Goal: Task Accomplishment & Management: Manage account settings

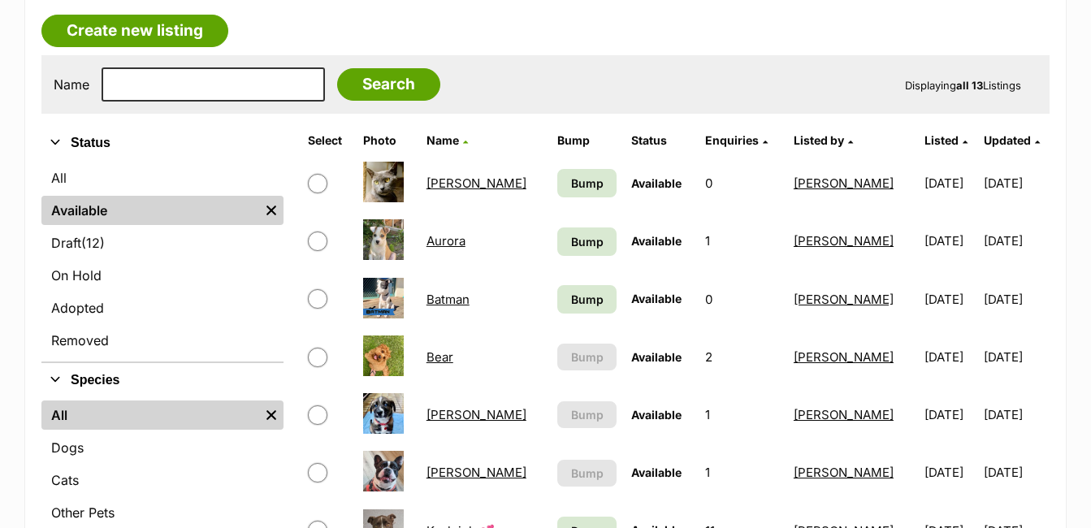
scroll to position [310, 0]
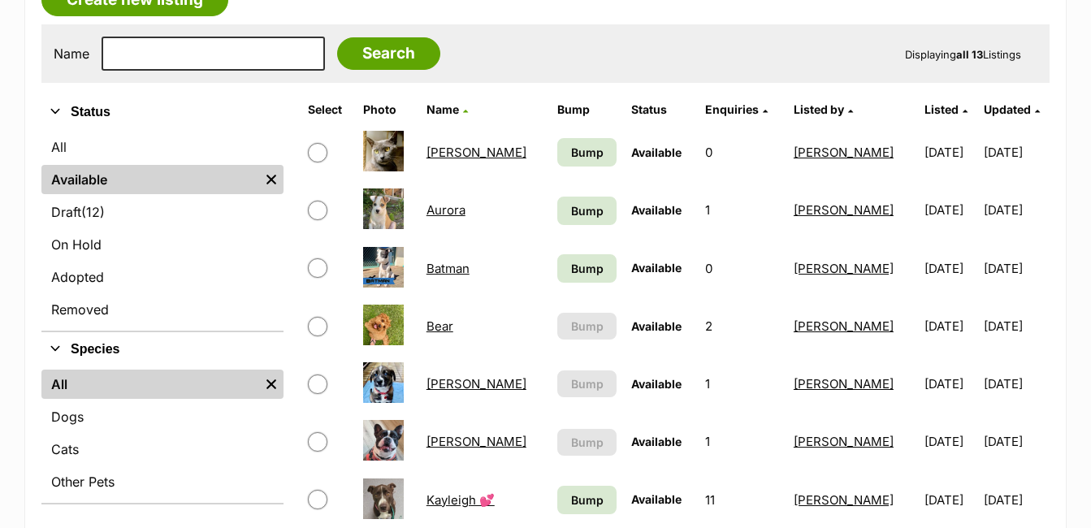
click at [443, 328] on link "Bear" at bounding box center [440, 326] width 27 height 15
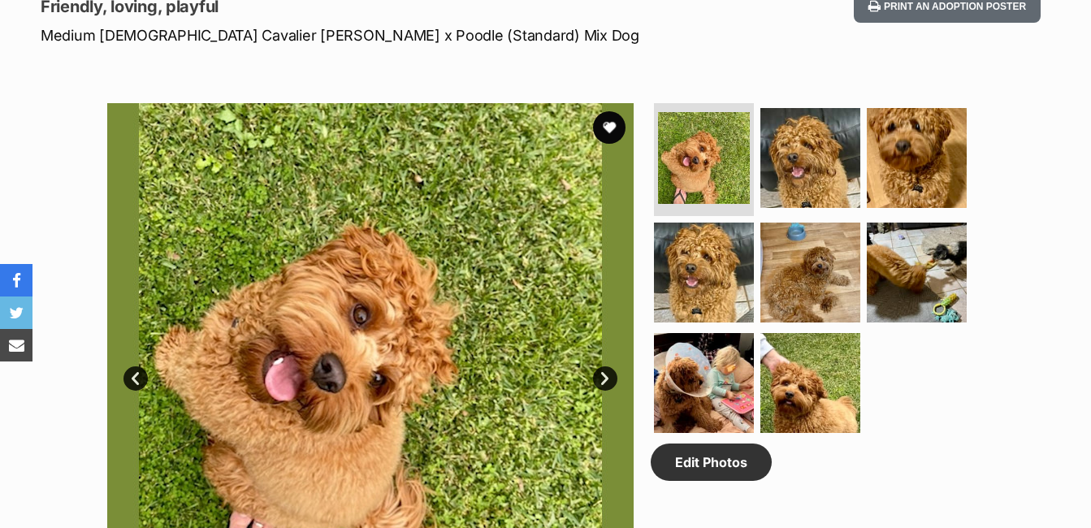
scroll to position [754, 0]
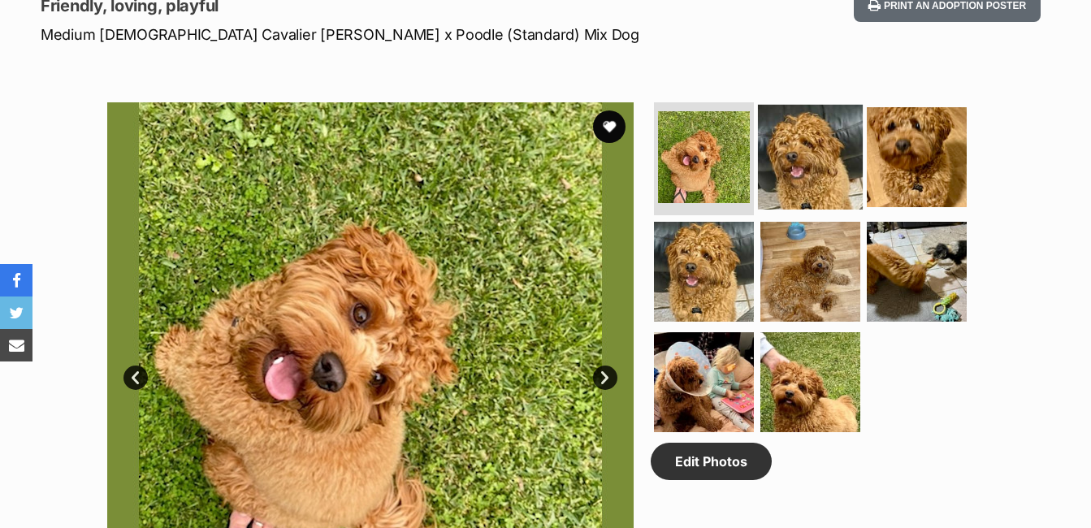
click at [805, 175] on img at bounding box center [810, 156] width 105 height 105
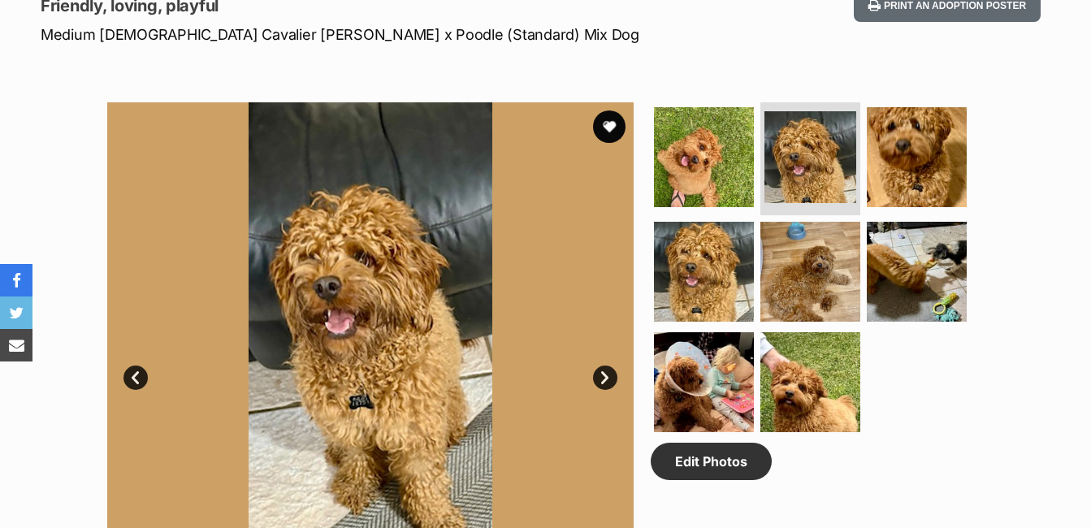
click at [609, 379] on link "Next" at bounding box center [605, 378] width 24 height 24
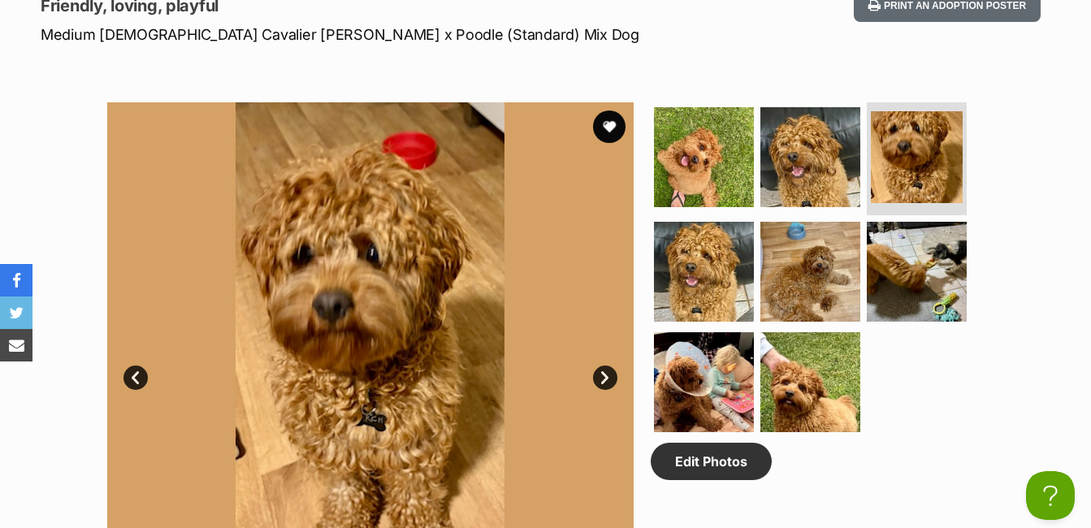
scroll to position [0, 0]
click at [609, 379] on link "Next" at bounding box center [605, 378] width 24 height 24
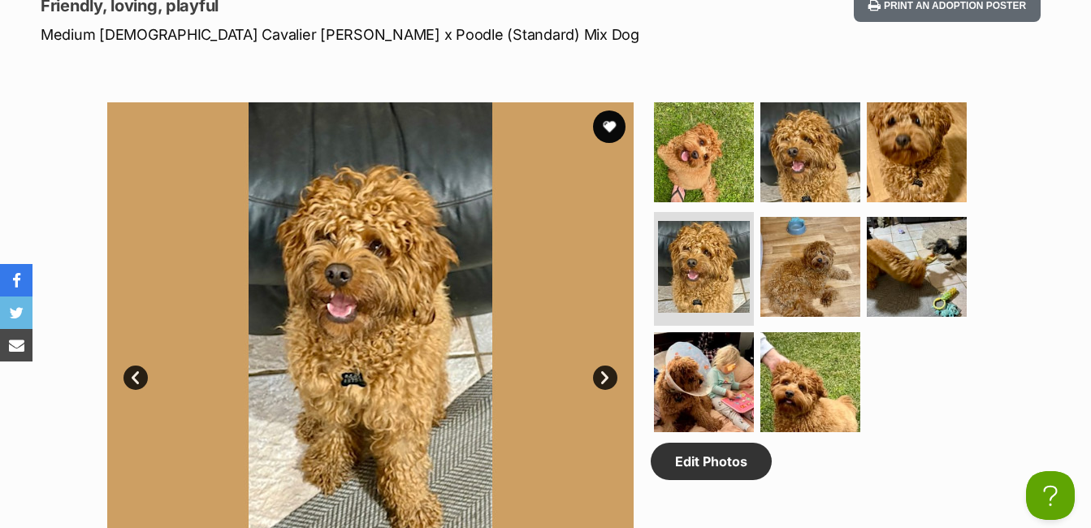
click at [609, 379] on link "Next" at bounding box center [605, 378] width 24 height 24
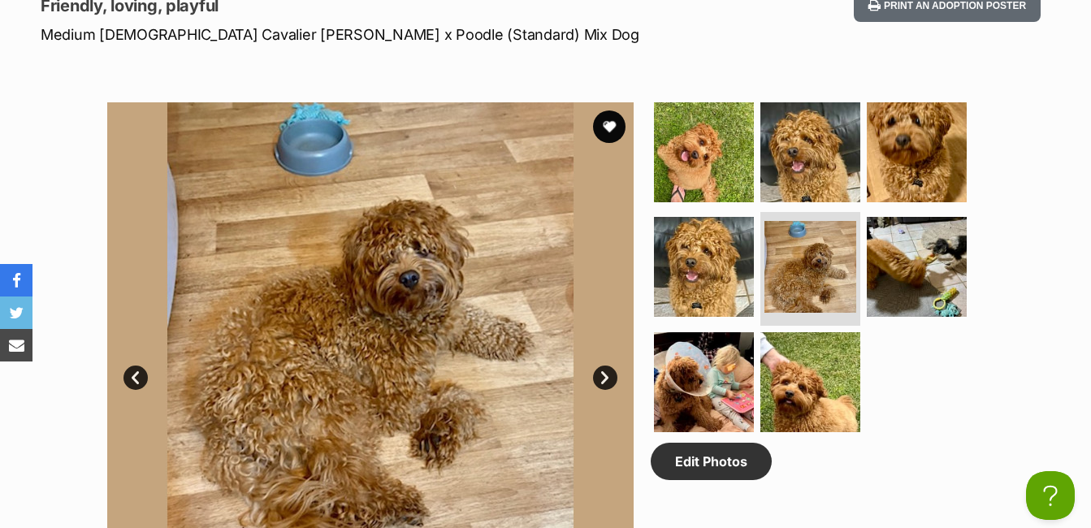
click at [609, 379] on link "Next" at bounding box center [605, 378] width 24 height 24
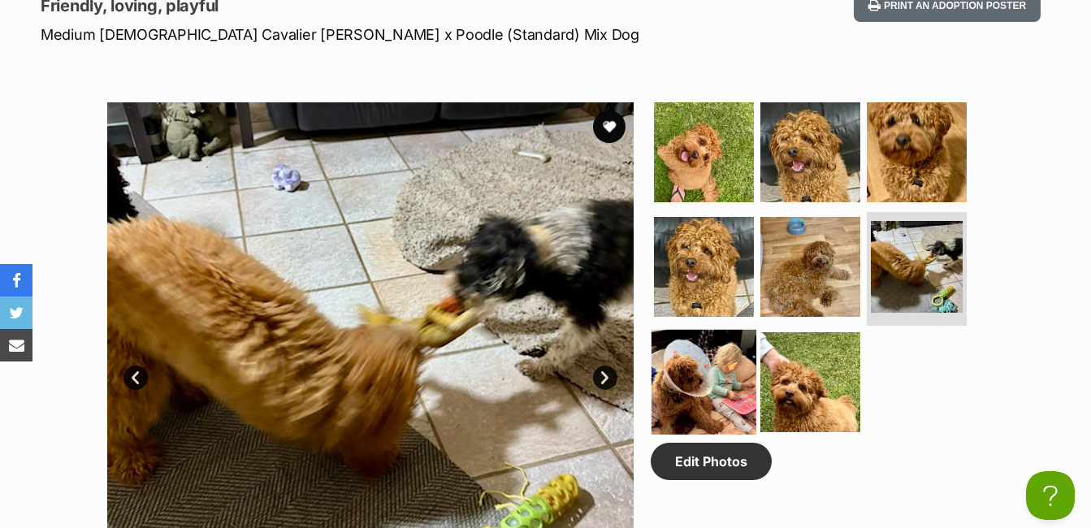
click at [708, 384] on img at bounding box center [704, 382] width 105 height 105
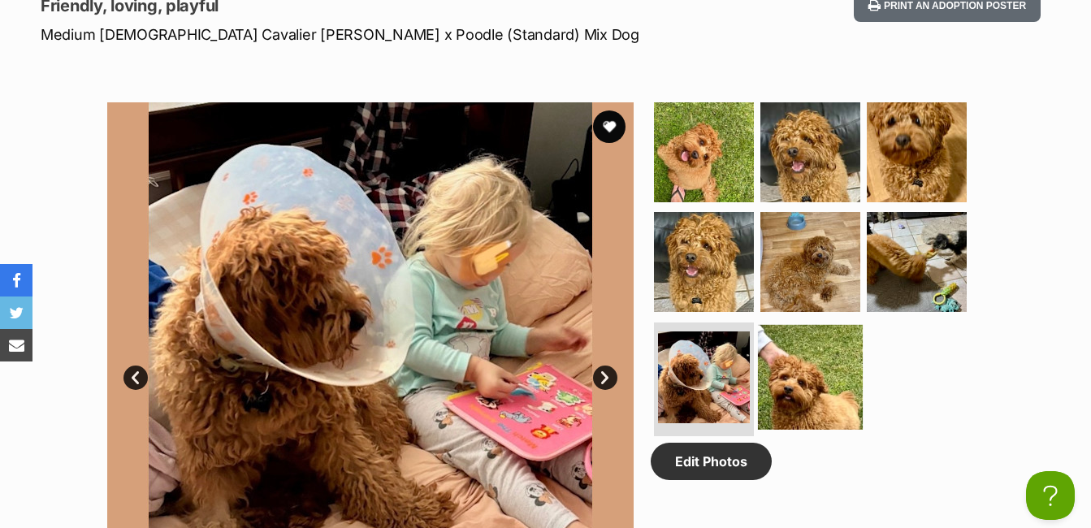
click at [822, 378] on img at bounding box center [810, 377] width 105 height 105
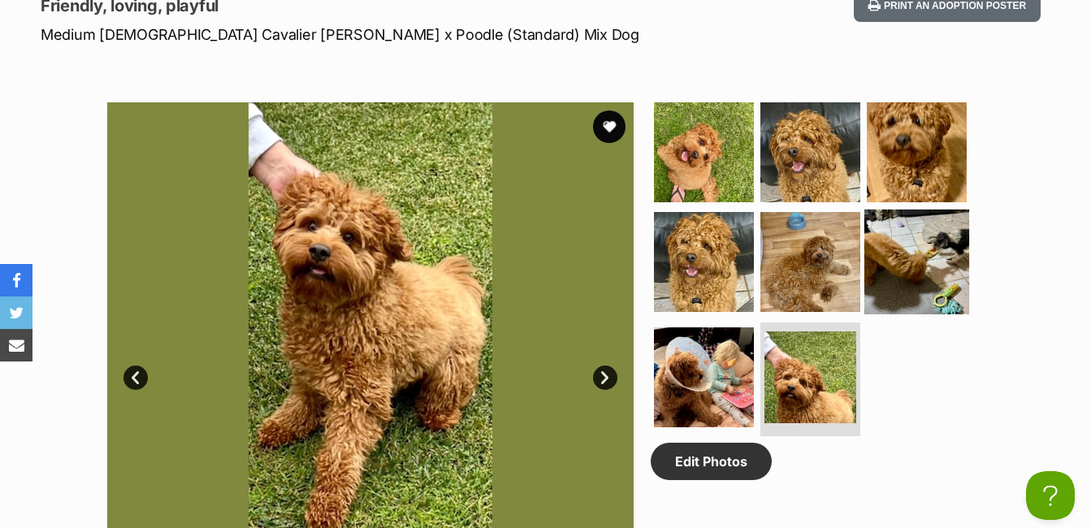
click at [930, 267] on img at bounding box center [917, 262] width 105 height 105
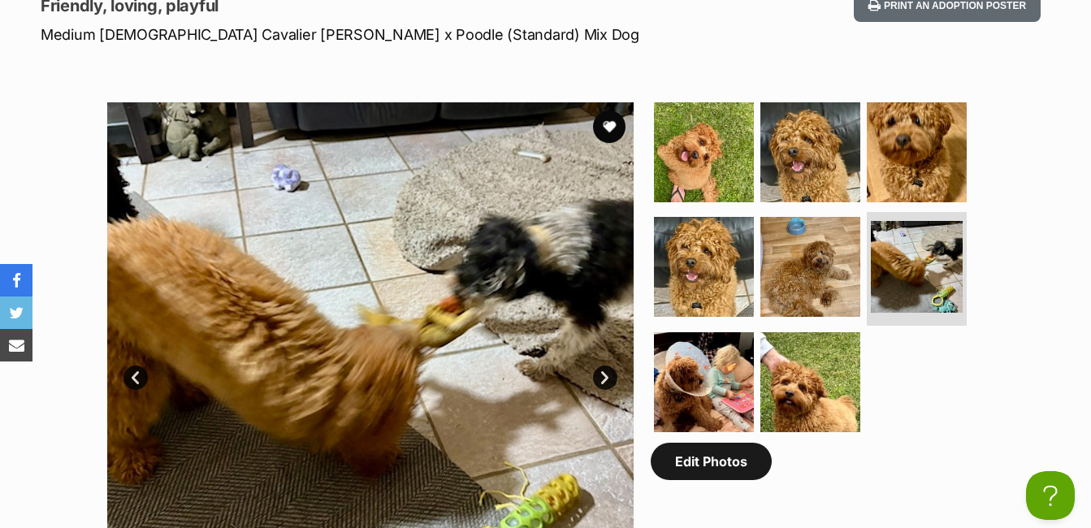
click at [700, 466] on link "Edit Photos" at bounding box center [711, 461] width 121 height 37
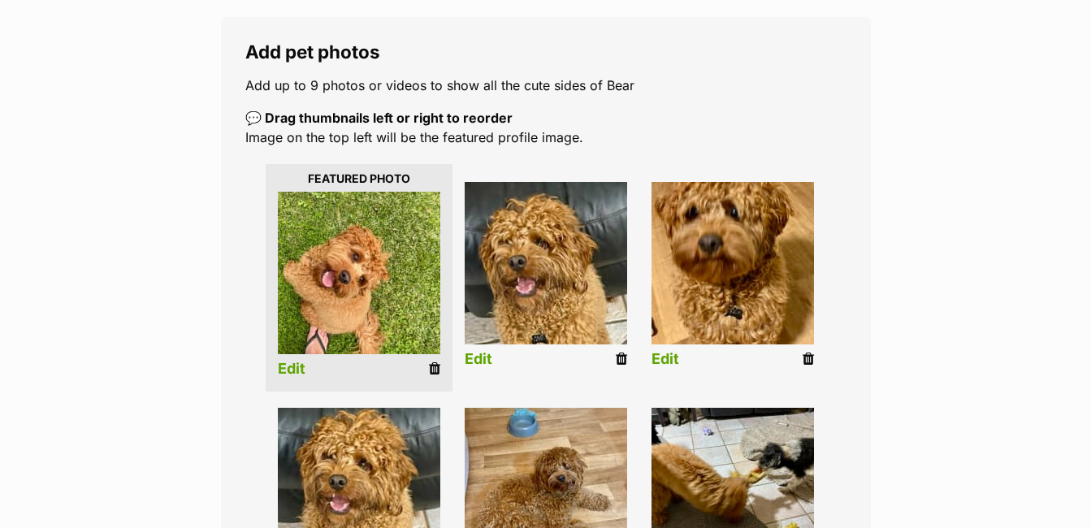
click at [297, 371] on link "Edit" at bounding box center [292, 369] width 28 height 17
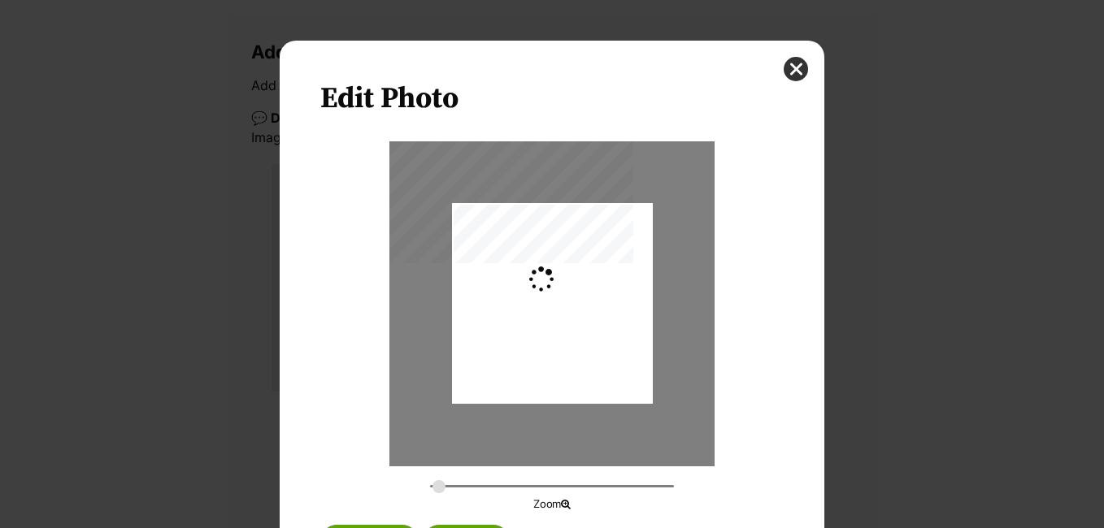
type input "0.2744"
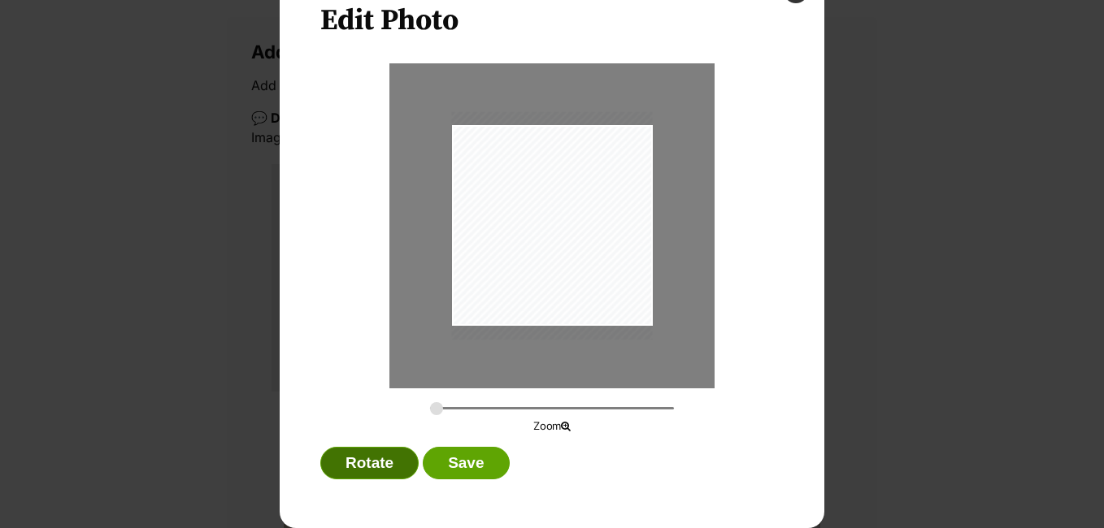
click at [358, 469] on button "Rotate" at bounding box center [369, 463] width 98 height 33
click at [475, 460] on button "Save" at bounding box center [466, 463] width 86 height 33
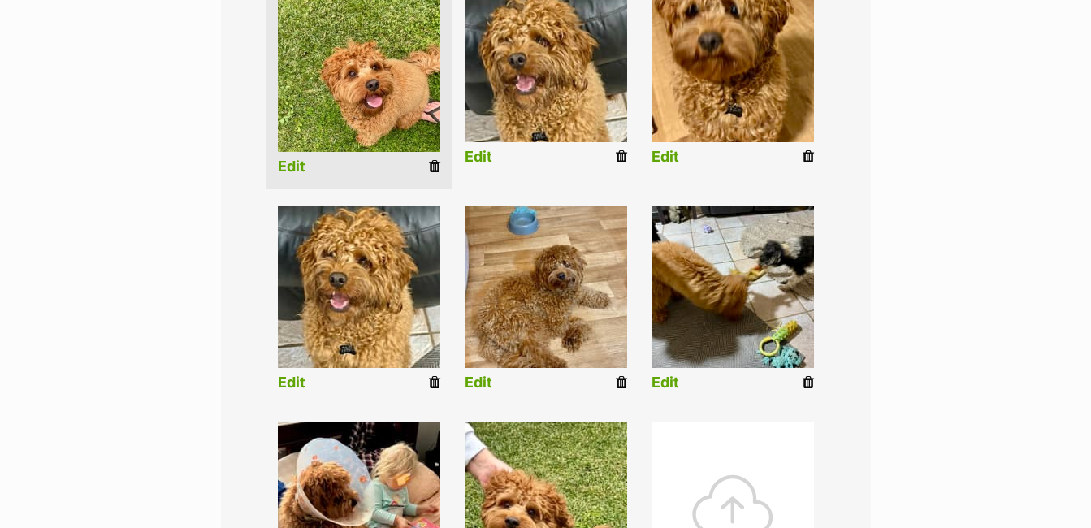
scroll to position [462, 0]
click at [809, 383] on icon at bounding box center [808, 382] width 11 height 15
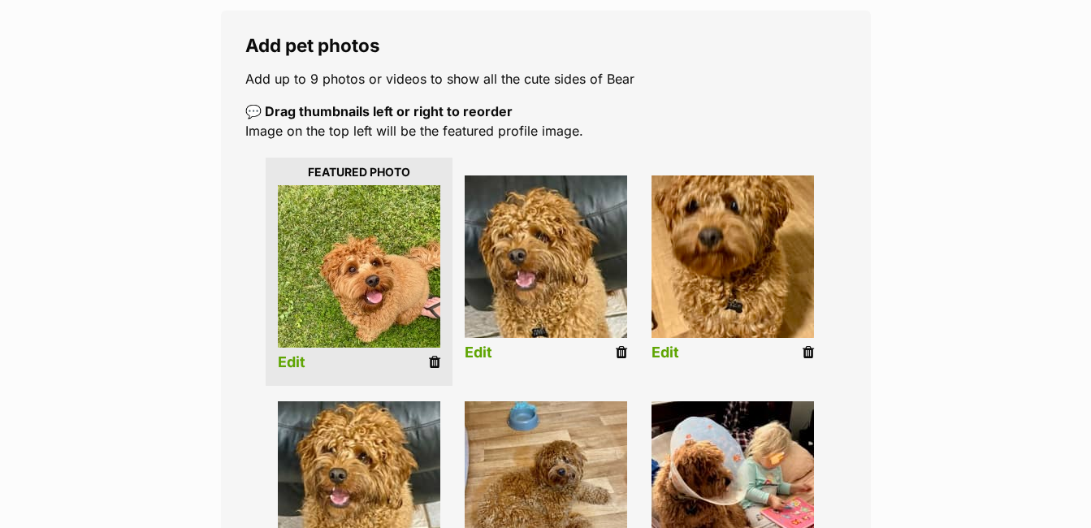
click at [294, 355] on link "Edit" at bounding box center [292, 362] width 28 height 17
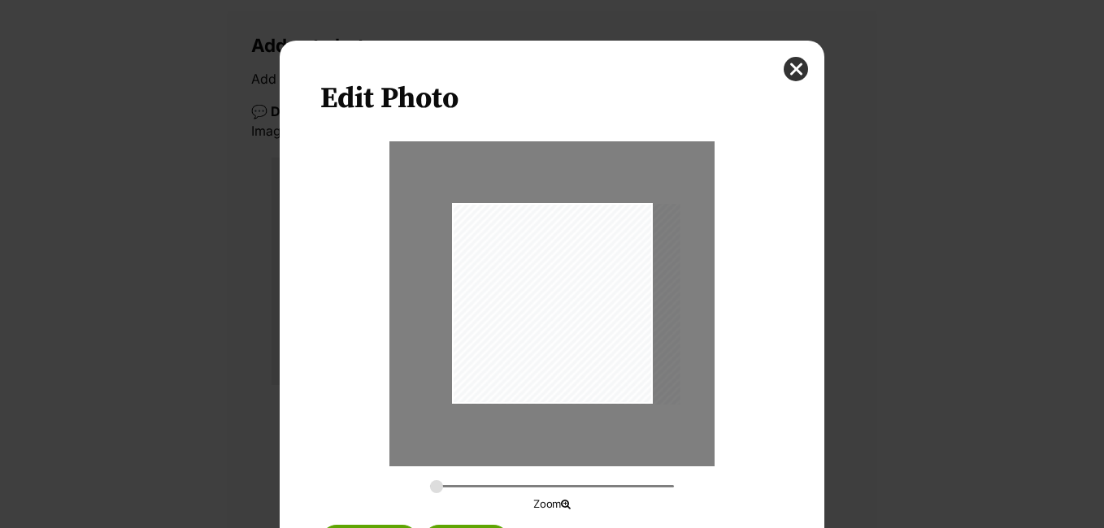
drag, startPoint x: 449, startPoint y: 204, endPoint x: 466, endPoint y: 261, distance: 59.6
click at [466, 261] on div "Dialog Window - Close (Press escape to close)" at bounding box center [566, 303] width 228 height 201
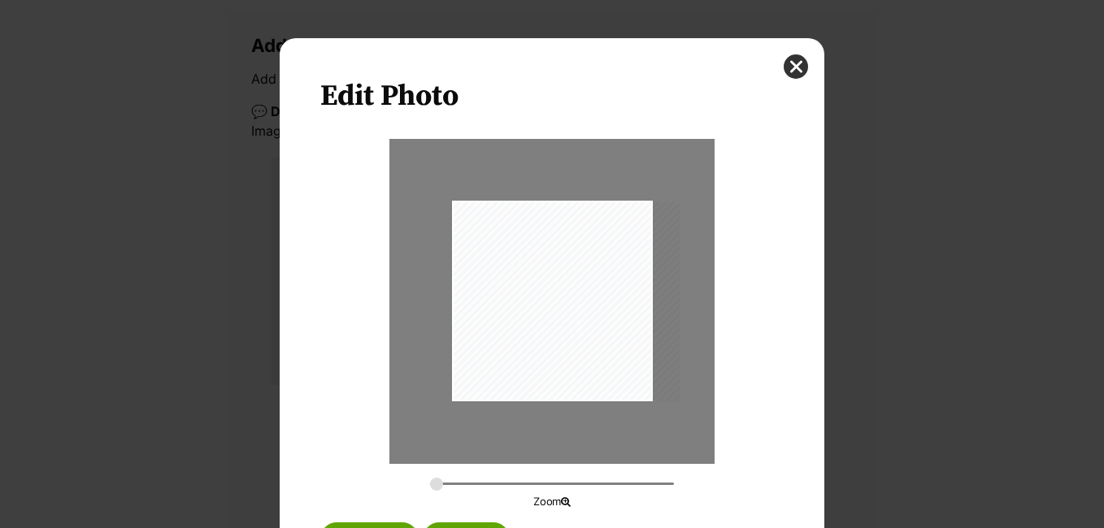
scroll to position [78, 0]
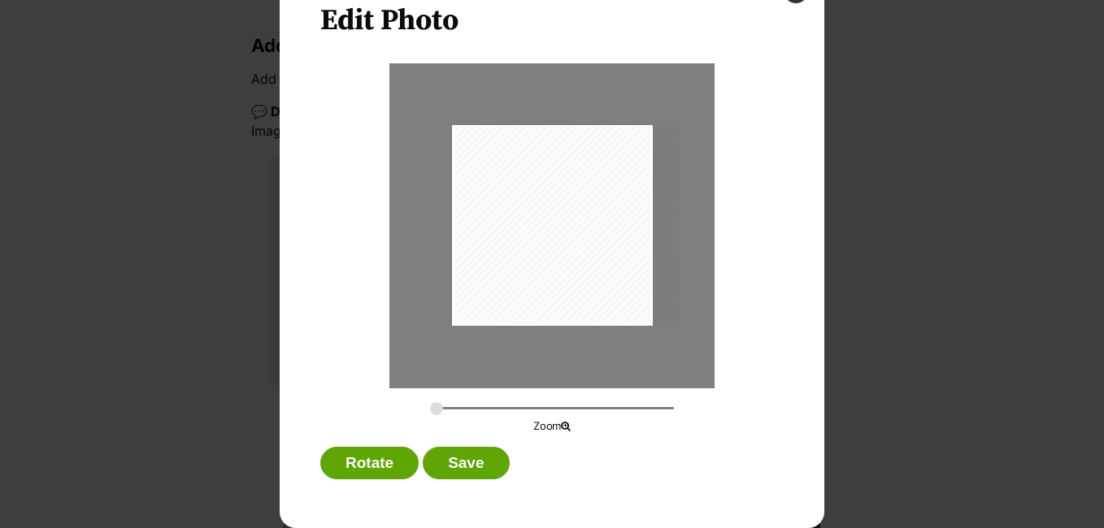
drag, startPoint x: 448, startPoint y: 156, endPoint x: 480, endPoint y: 169, distance: 35.0
click at [480, 169] on div "Dialog Window - Close (Press escape to close)" at bounding box center [565, 225] width 228 height 201
drag, startPoint x: 446, startPoint y: 177, endPoint x: 412, endPoint y: 179, distance: 34.2
click at [412, 179] on div "Dialog Window - Close (Press escape to close)" at bounding box center [551, 225] width 325 height 325
drag, startPoint x: 471, startPoint y: 326, endPoint x: 468, endPoint y: 262, distance: 64.3
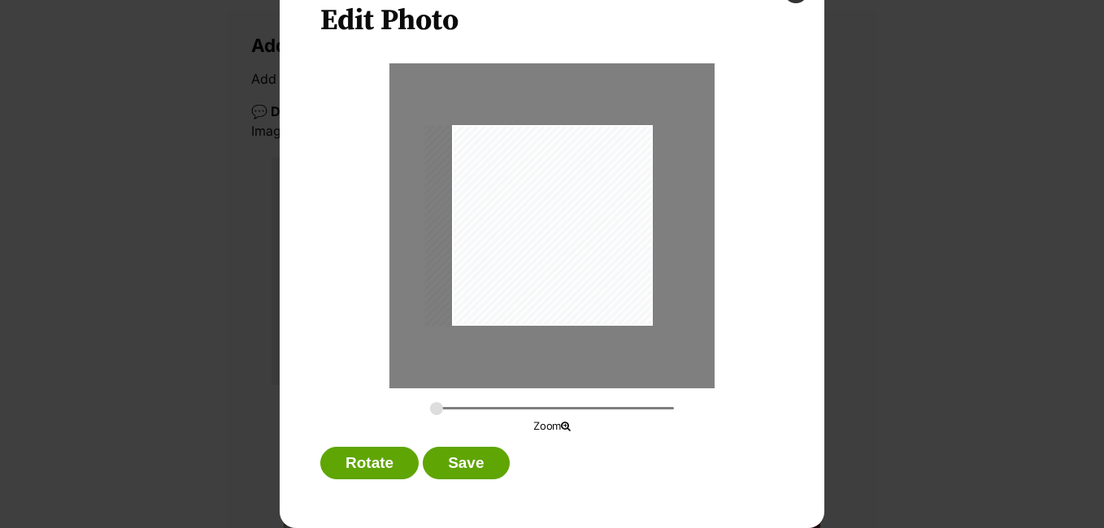
click at [468, 262] on div "Dialog Window - Close (Press escape to close)" at bounding box center [538, 225] width 228 height 201
drag, startPoint x: 491, startPoint y: 126, endPoint x: 490, endPoint y: 164, distance: 38.2
click at [490, 164] on div "Dialog Window - Close (Press escape to close)" at bounding box center [538, 225] width 228 height 201
drag, startPoint x: 497, startPoint y: 323, endPoint x: 490, endPoint y: 362, distance: 39.5
click at [490, 362] on div "Dialog Window - Close (Press escape to close)" at bounding box center [551, 225] width 325 height 325
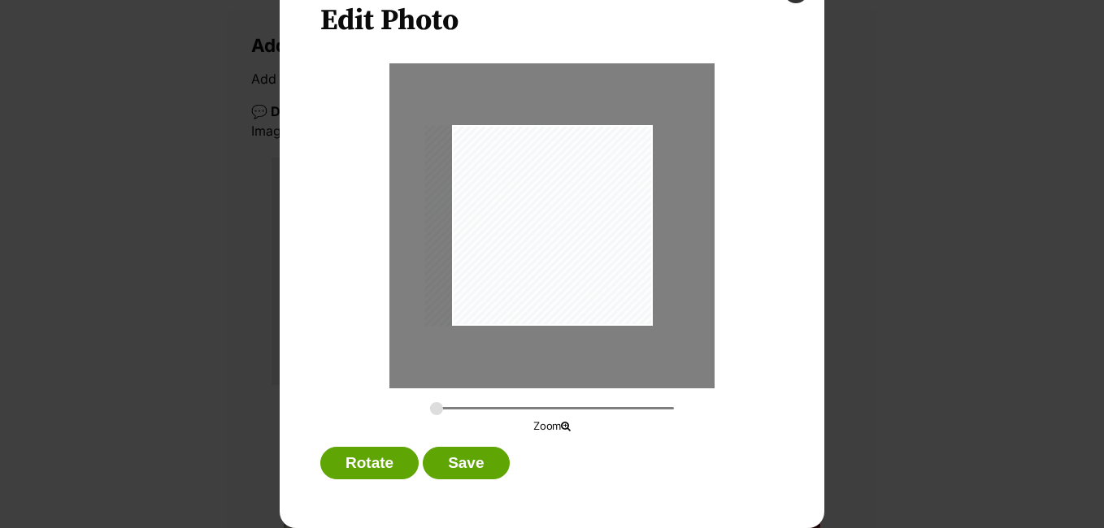
drag, startPoint x: 643, startPoint y: 309, endPoint x: 607, endPoint y: 212, distance: 103.1
click at [607, 212] on div "Dialog Window - Close (Press escape to close)" at bounding box center [538, 225] width 228 height 201
drag, startPoint x: 600, startPoint y: 125, endPoint x: 596, endPoint y: 171, distance: 46.4
click at [596, 171] on div "Dialog Window - Close (Press escape to close)" at bounding box center [538, 225] width 228 height 201
drag, startPoint x: 645, startPoint y: 317, endPoint x: 580, endPoint y: 306, distance: 65.9
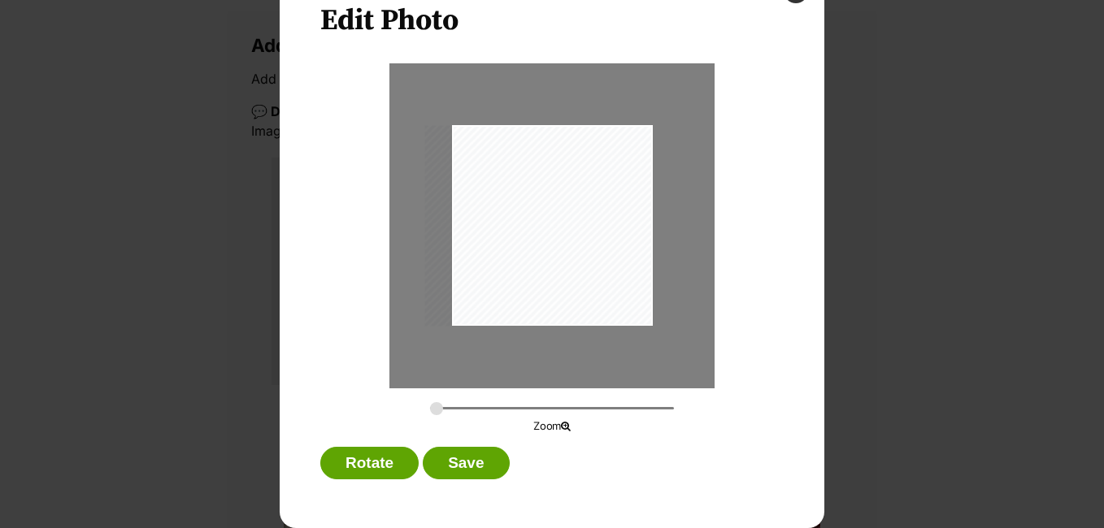
click at [580, 306] on div "Dialog Window - Close (Press escape to close)" at bounding box center [538, 225] width 228 height 201
drag, startPoint x: 645, startPoint y: 323, endPoint x: 643, endPoint y: 358, distance: 35.0
click at [643, 358] on div "Dialog Window - Close (Press escape to close)" at bounding box center [551, 225] width 325 height 325
drag, startPoint x: 446, startPoint y: 237, endPoint x: 442, endPoint y: 414, distance: 177.2
click at [442, 414] on div "Zoom" at bounding box center [551, 248] width 463 height 371
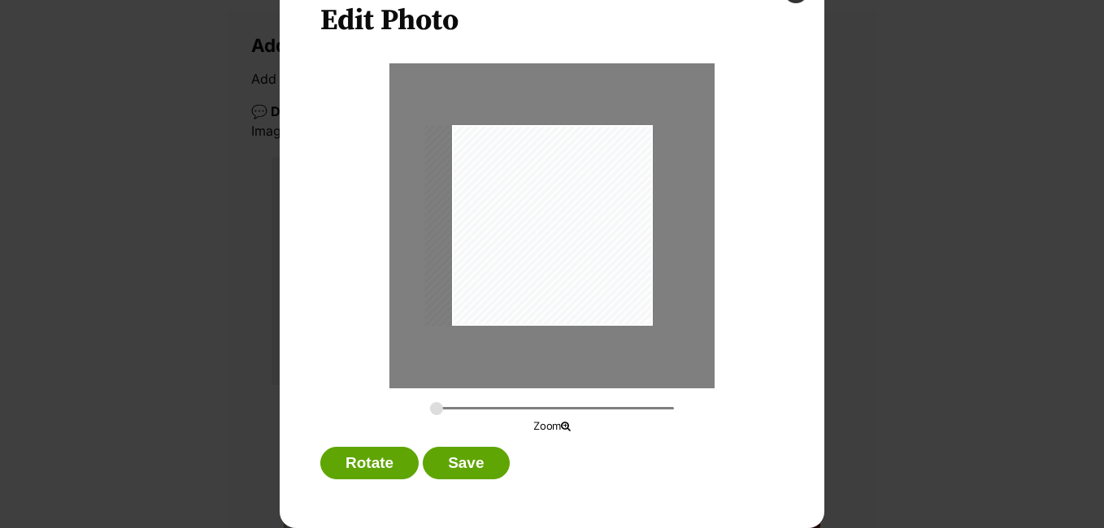
drag, startPoint x: 626, startPoint y: 124, endPoint x: 620, endPoint y: 172, distance: 48.3
click at [620, 172] on div "Dialog Window - Close (Press escape to close)" at bounding box center [551, 225] width 325 height 325
drag, startPoint x: 640, startPoint y: 127, endPoint x: 635, endPoint y: 158, distance: 31.3
click at [635, 158] on div "Dialog Window - Close (Press escape to close)" at bounding box center [538, 225] width 228 height 201
click at [453, 461] on button "Save" at bounding box center [466, 463] width 86 height 33
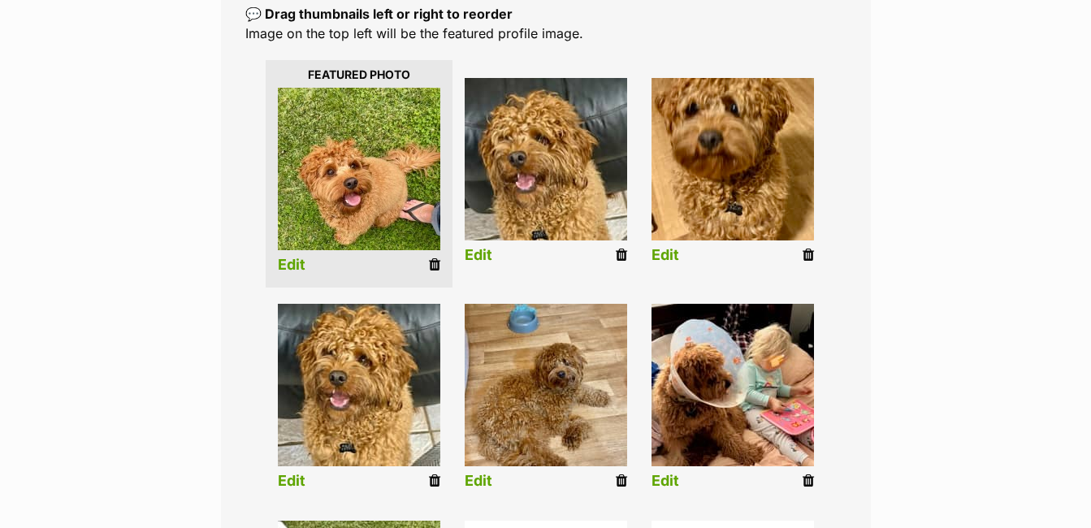
scroll to position [357, 0]
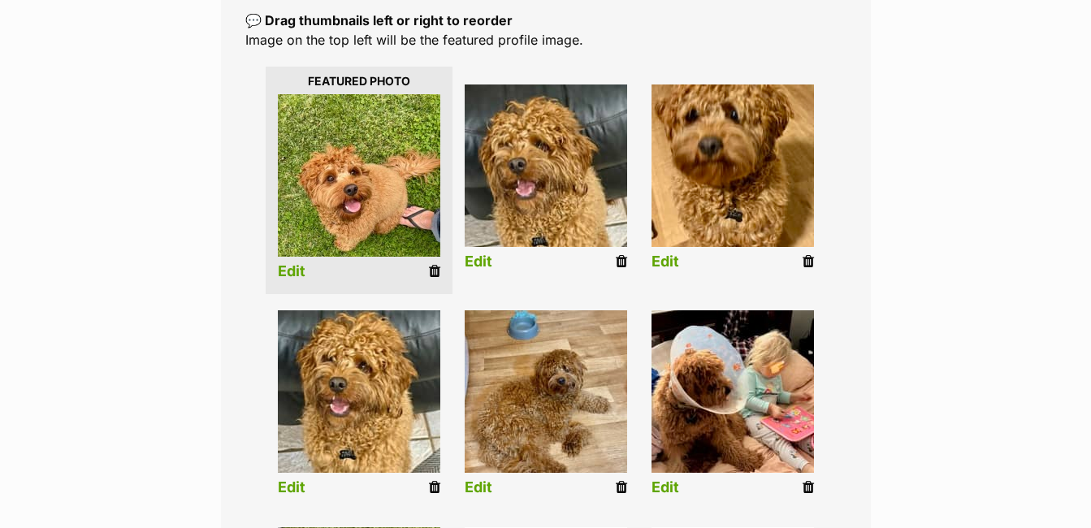
click at [811, 261] on icon at bounding box center [808, 261] width 11 height 15
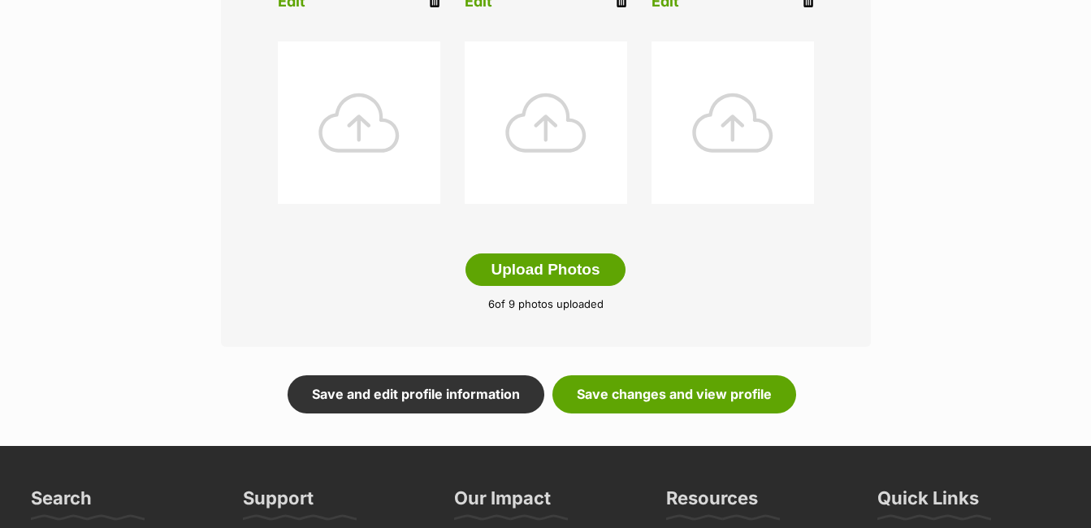
scroll to position [844, 0]
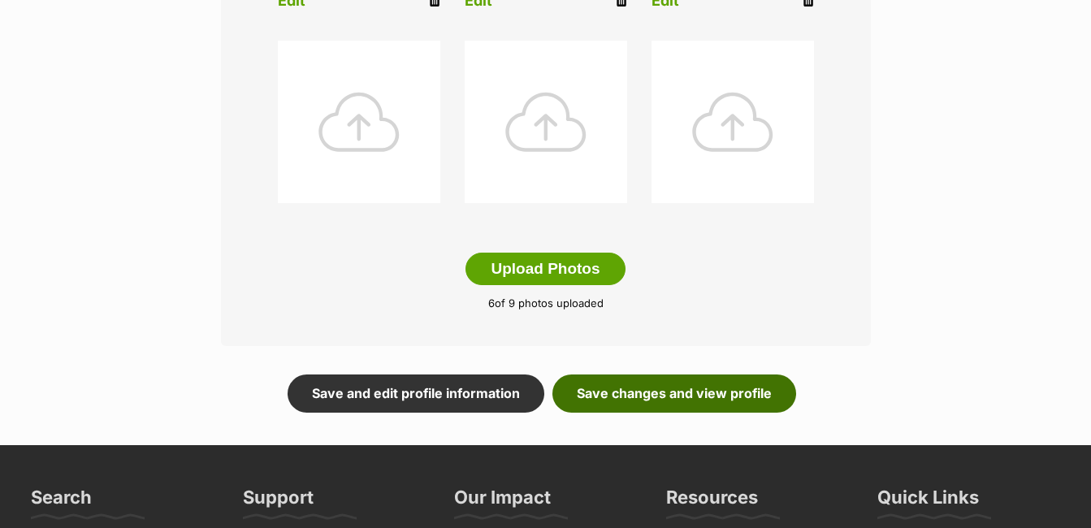
click at [694, 396] on link "Save changes and view profile" at bounding box center [675, 393] width 244 height 37
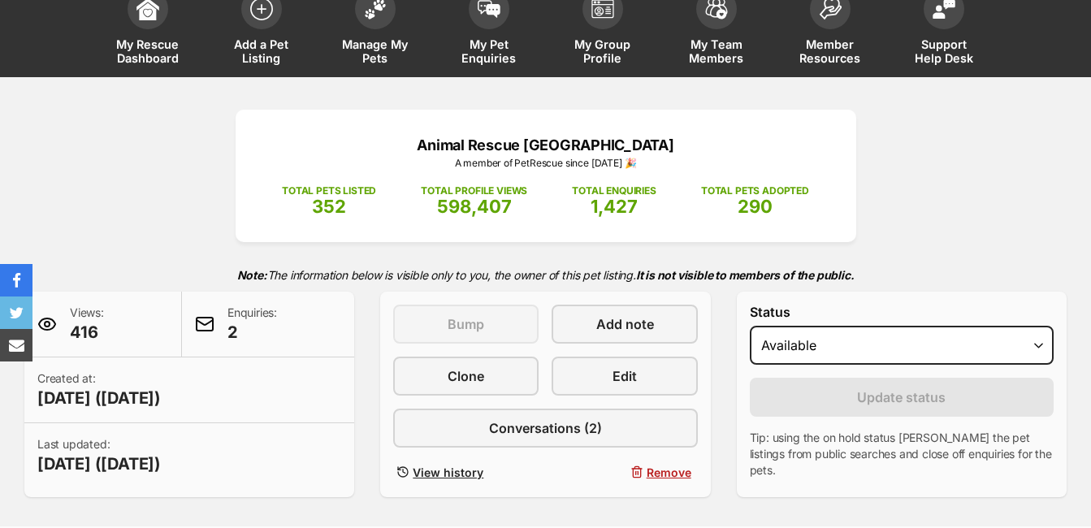
scroll to position [106, 0]
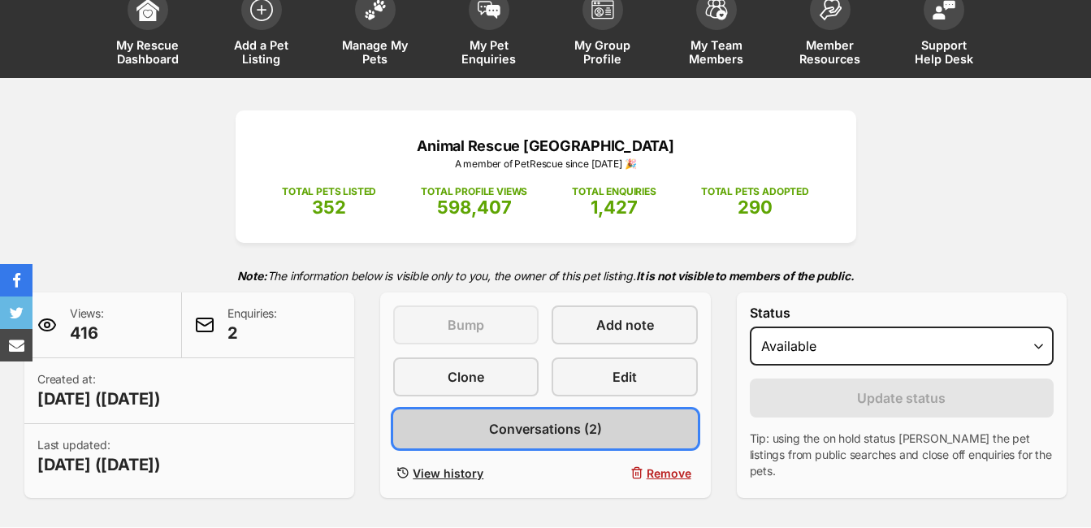
click at [565, 426] on span "Conversations (2)" at bounding box center [545, 429] width 113 height 20
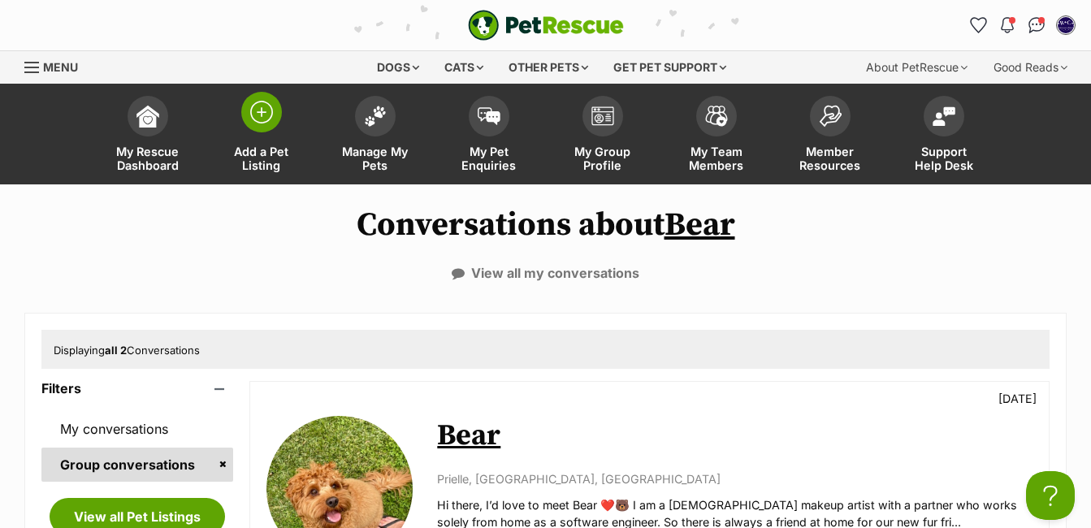
click at [259, 123] on img at bounding box center [261, 112] width 23 height 23
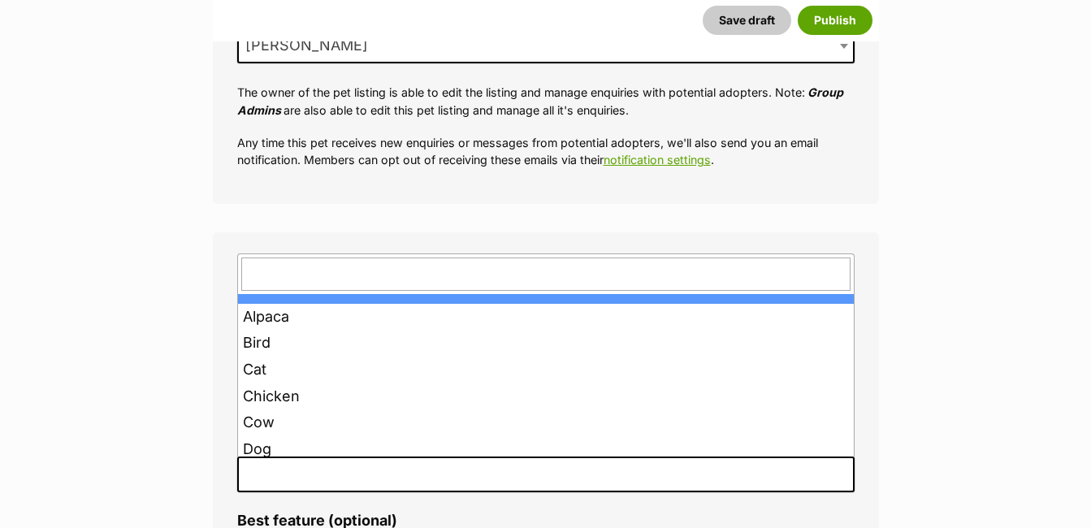
click at [288, 479] on span at bounding box center [546, 475] width 618 height 36
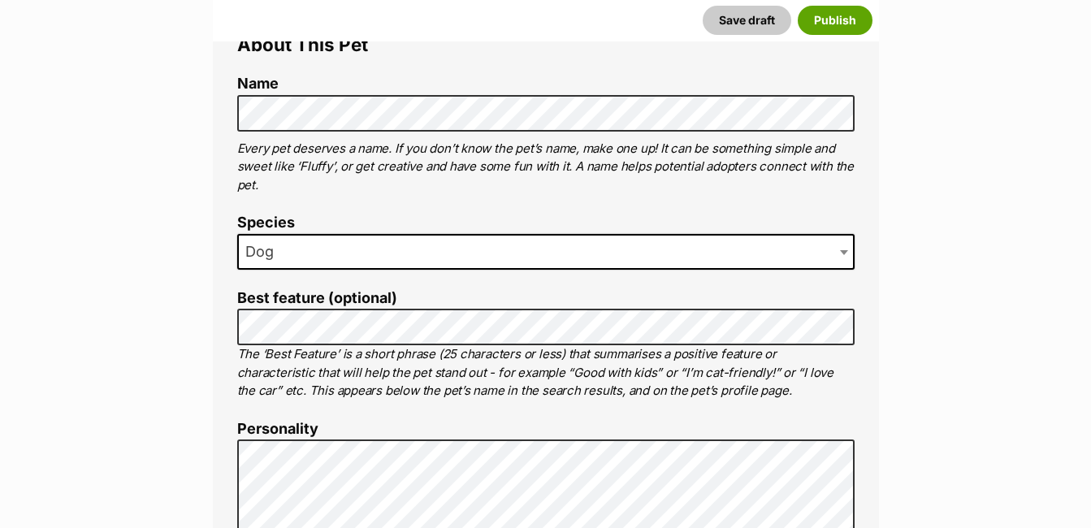
scroll to position [606, 0]
